Goal: Task Accomplishment & Management: Use online tool/utility

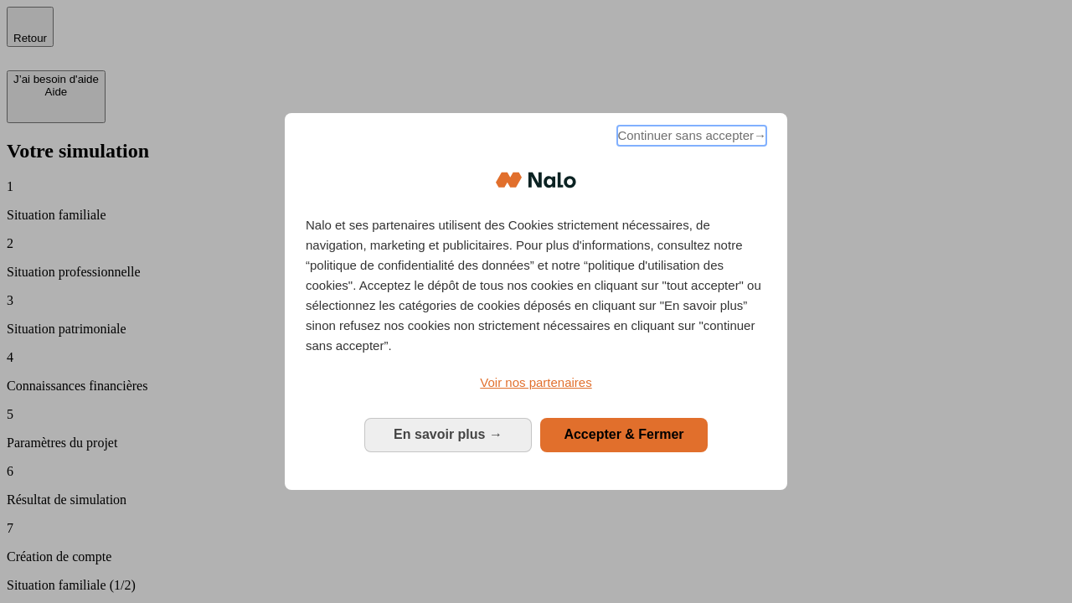
click at [690, 138] on span "Continuer sans accepter →" at bounding box center [691, 136] width 149 height 20
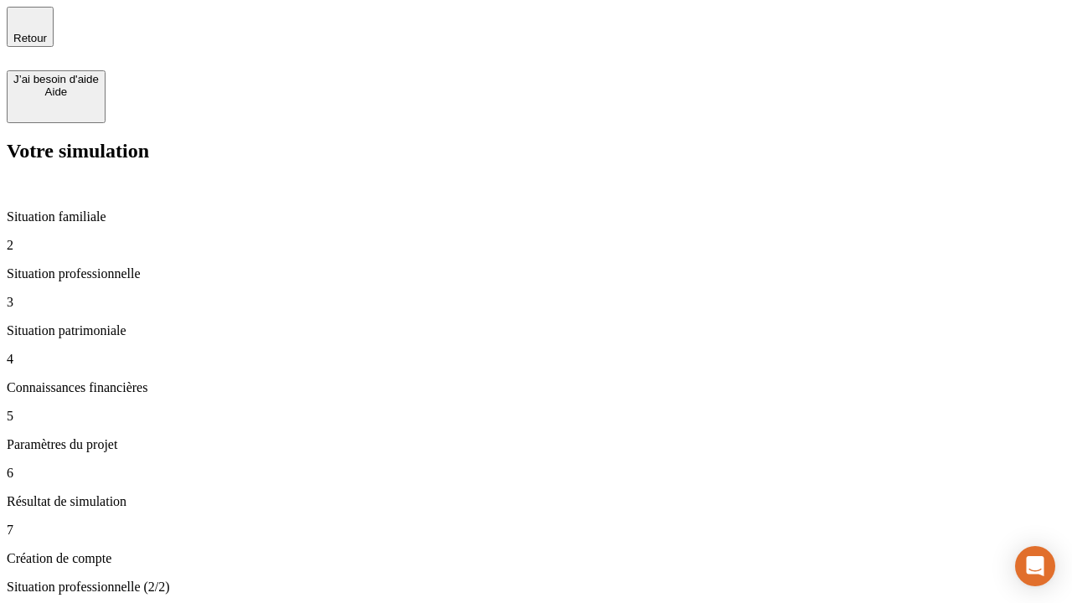
type input "30 000"
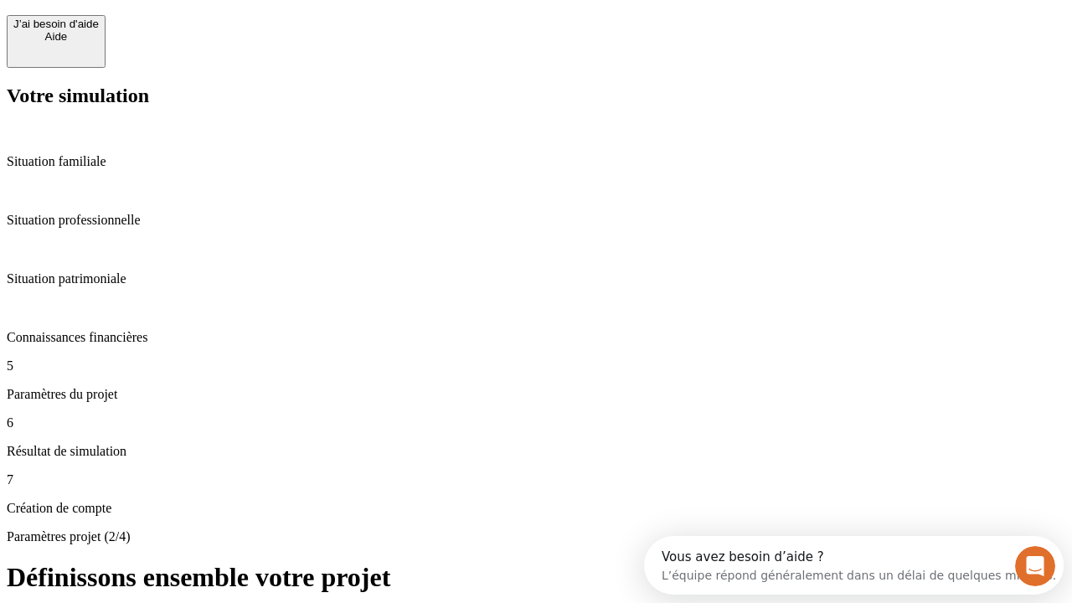
scroll to position [15, 0]
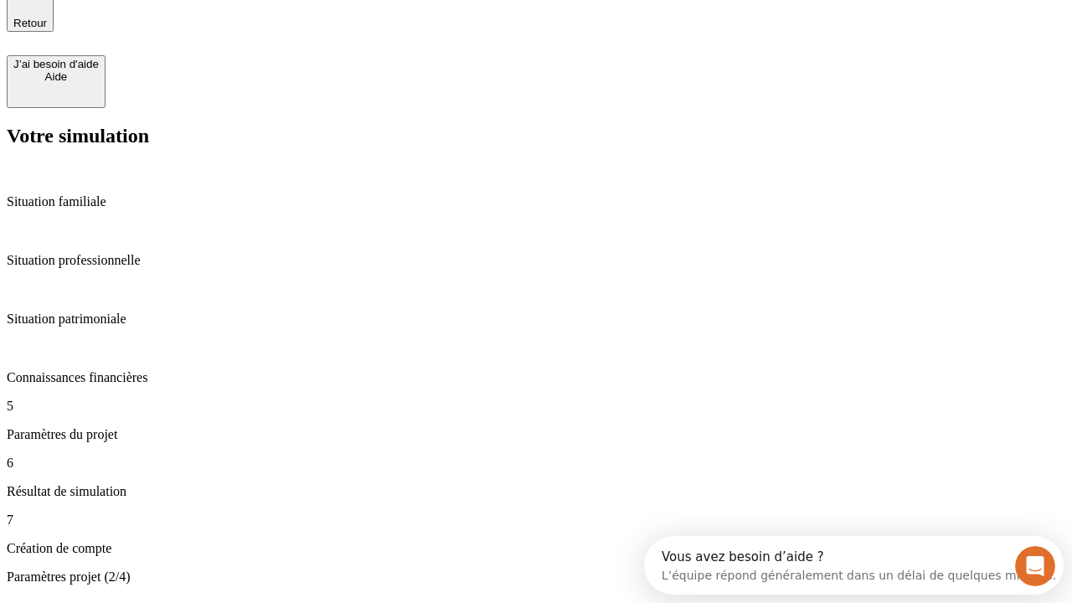
type input "25"
type input "64"
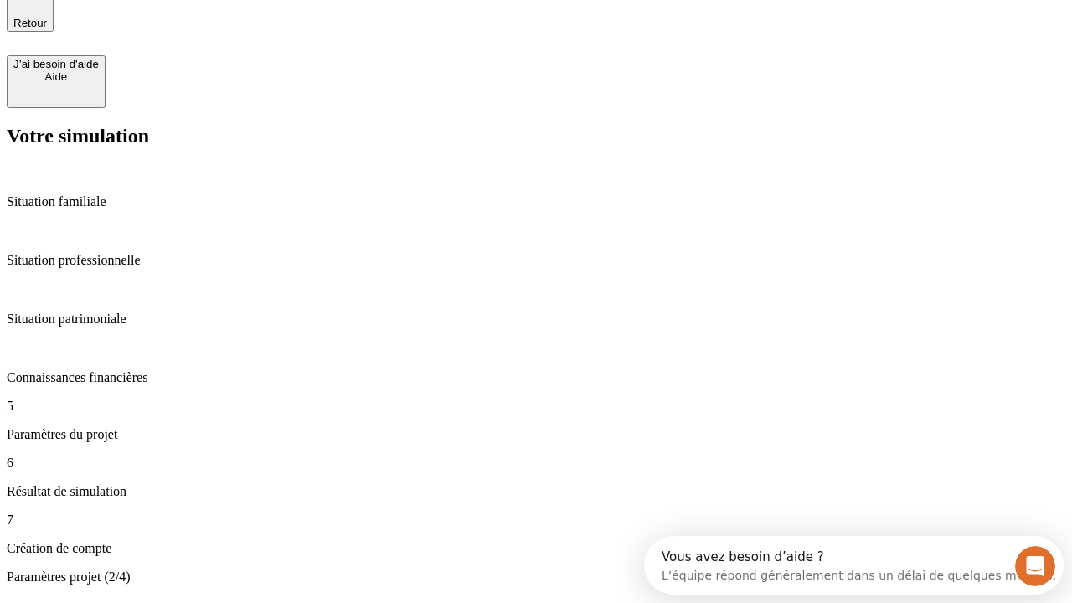
type input "1 000"
type input "640"
